Goal: Information Seeking & Learning: Learn about a topic

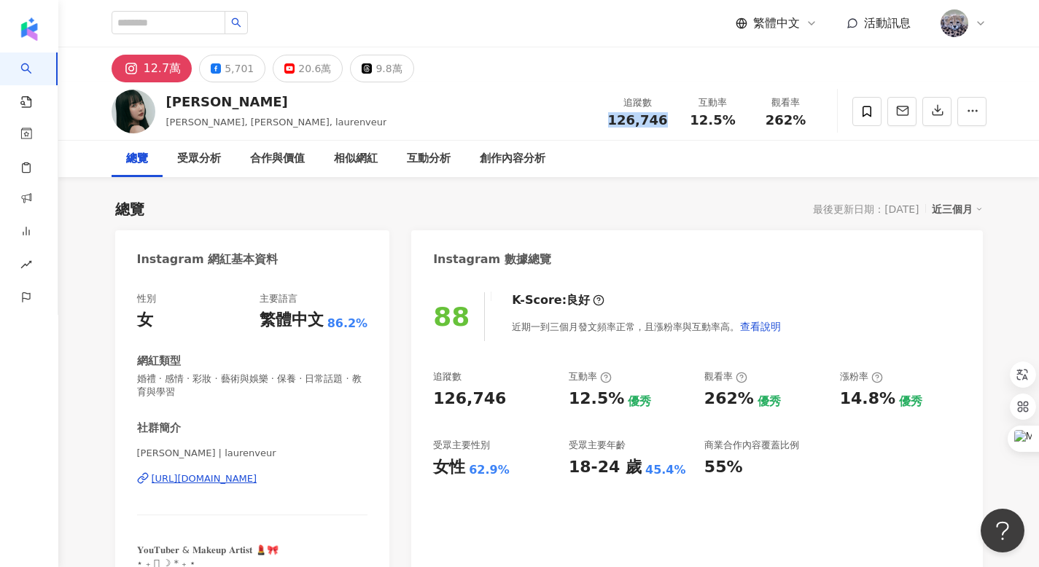
drag, startPoint x: 617, startPoint y: 121, endPoint x: 663, endPoint y: 122, distance: 46.7
click at [663, 122] on span "126,746" at bounding box center [638, 119] width 60 height 15
drag, startPoint x: 218, startPoint y: 455, endPoint x: 272, endPoint y: 455, distance: 53.9
click at [272, 455] on span "[PERSON_NAME] | laurenveur" at bounding box center [252, 453] width 231 height 13
copy span "laurenveur"
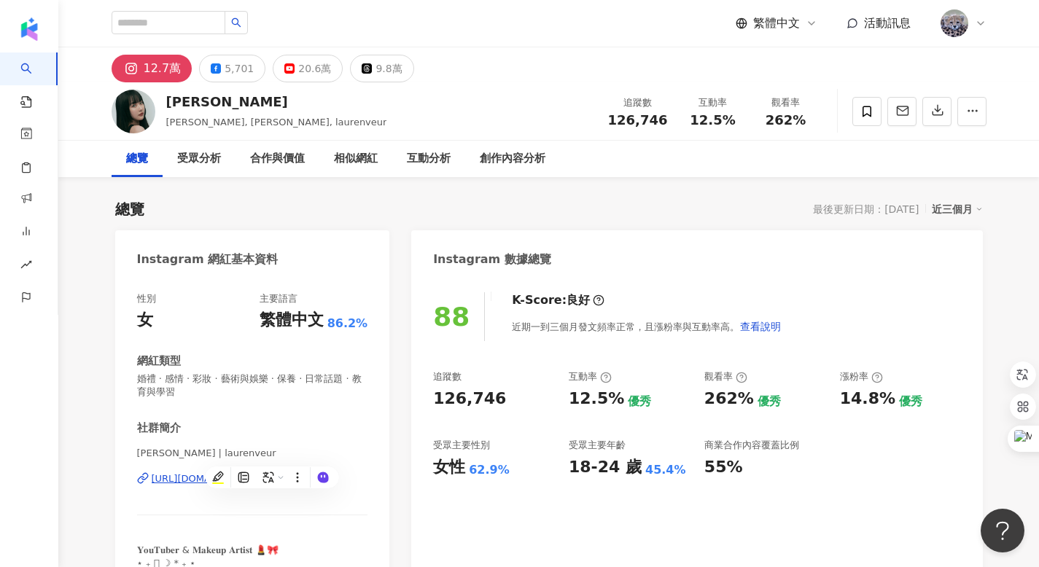
click at [306, 439] on div "社群簡介 [PERSON_NAME] | laurenveur [URL][DOMAIN_NAME] 𝐘𝐨𝐮𝐓𝐮𝐛𝐞𝐫 & 𝐌𝐚𝐤𝐞𝐮𝐩 𝐀𝐫𝐭𝐢𝐬𝐭 💄🎀 …" at bounding box center [252, 502] width 231 height 163
click at [257, 481] on div "[URL][DOMAIN_NAME]" at bounding box center [205, 478] width 106 height 13
